Goal: Task Accomplishment & Management: Manage account settings

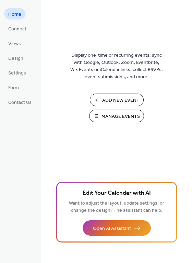
click at [117, 118] on span "Manage Events" at bounding box center [120, 116] width 38 height 7
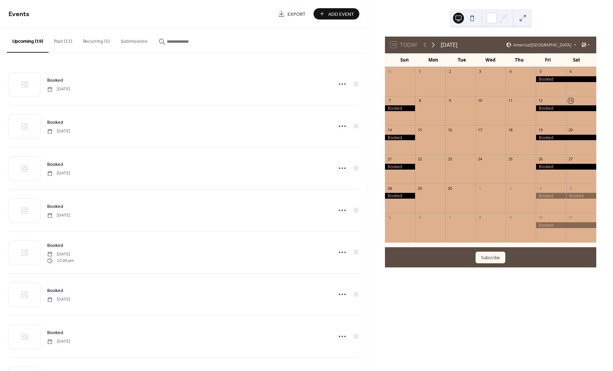
click at [432, 48] on icon at bounding box center [433, 45] width 8 height 8
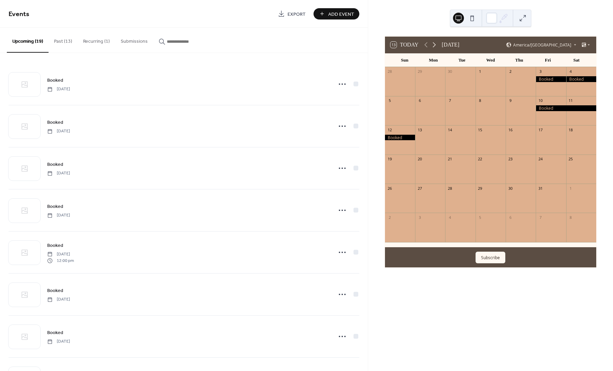
click at [432, 48] on icon at bounding box center [434, 45] width 8 height 8
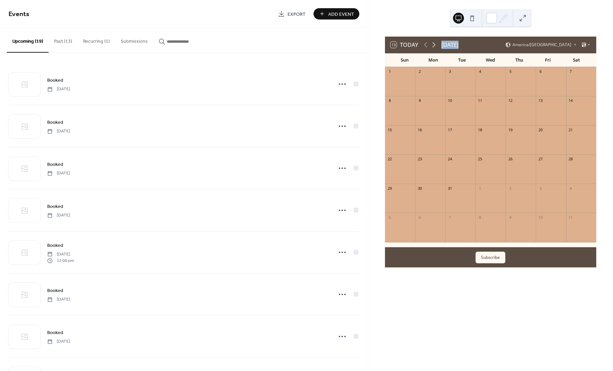
click at [432, 48] on icon at bounding box center [434, 45] width 8 height 8
click at [432, 47] on icon at bounding box center [434, 45] width 8 height 8
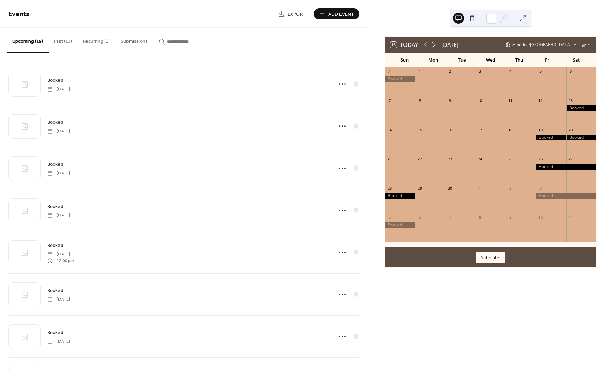
click at [433, 48] on icon at bounding box center [434, 45] width 8 height 8
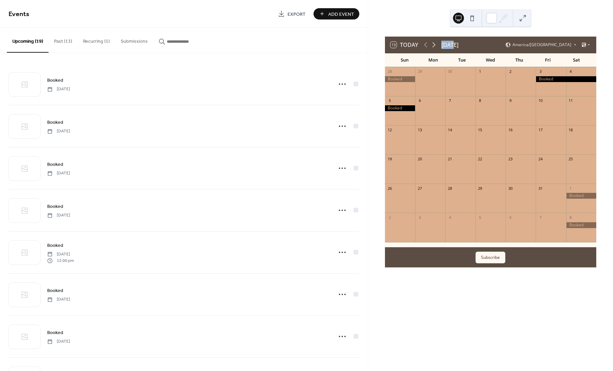
click at [433, 48] on icon at bounding box center [434, 45] width 8 height 8
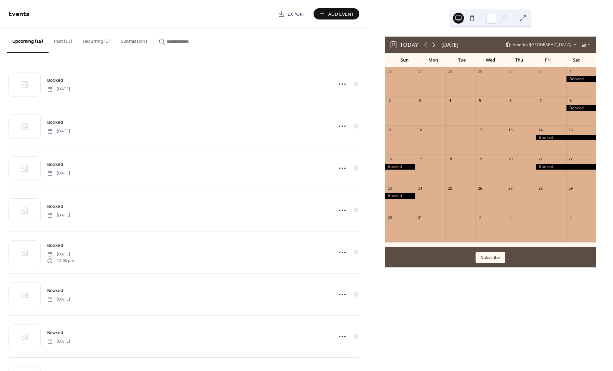
click at [433, 48] on icon at bounding box center [434, 45] width 8 height 8
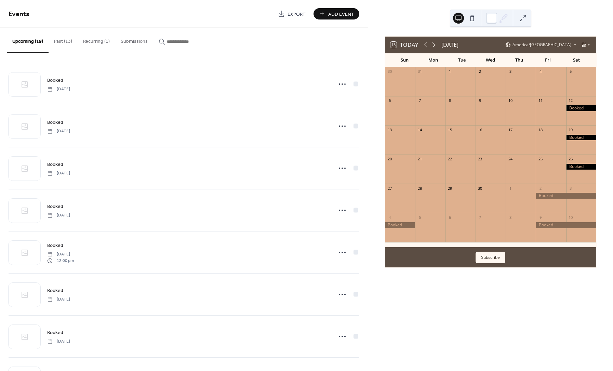
click at [433, 48] on icon at bounding box center [434, 45] width 8 height 8
